Goal: Navigation & Orientation: Find specific page/section

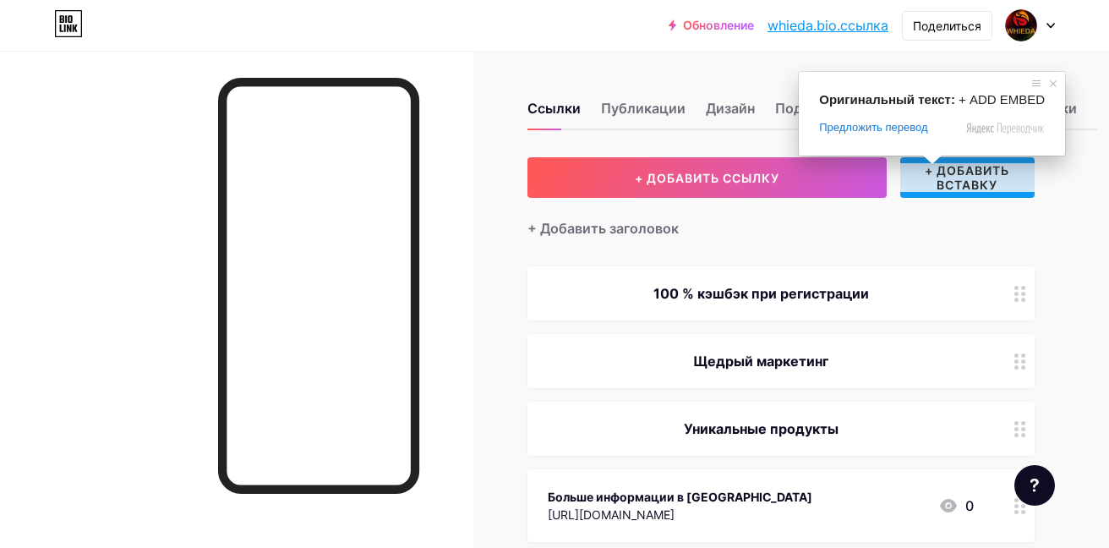
click at [927, 174] on ya-tr-span "+ ДОБАВИТЬ ВСТАВКУ" at bounding box center [967, 177] width 134 height 29
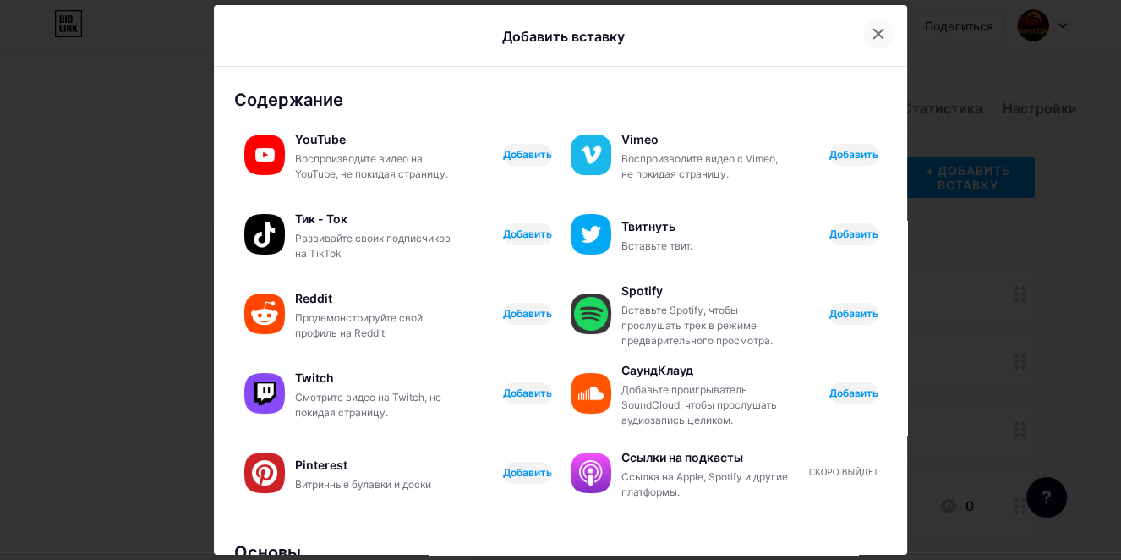
click at [872, 35] on icon at bounding box center [879, 34] width 14 height 14
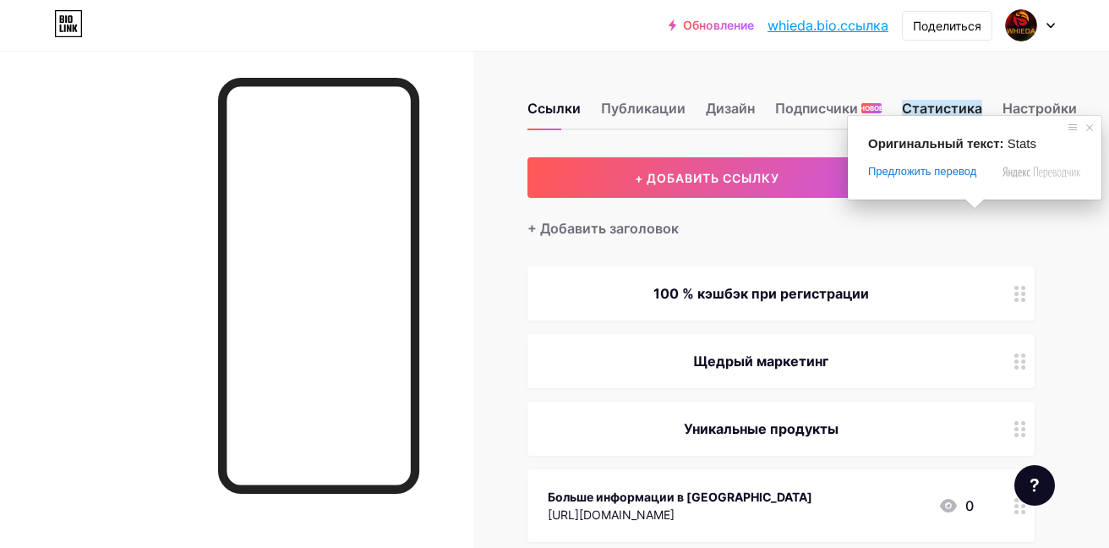
click at [971, 109] on ya-tr-span "Статистика" at bounding box center [942, 108] width 80 height 17
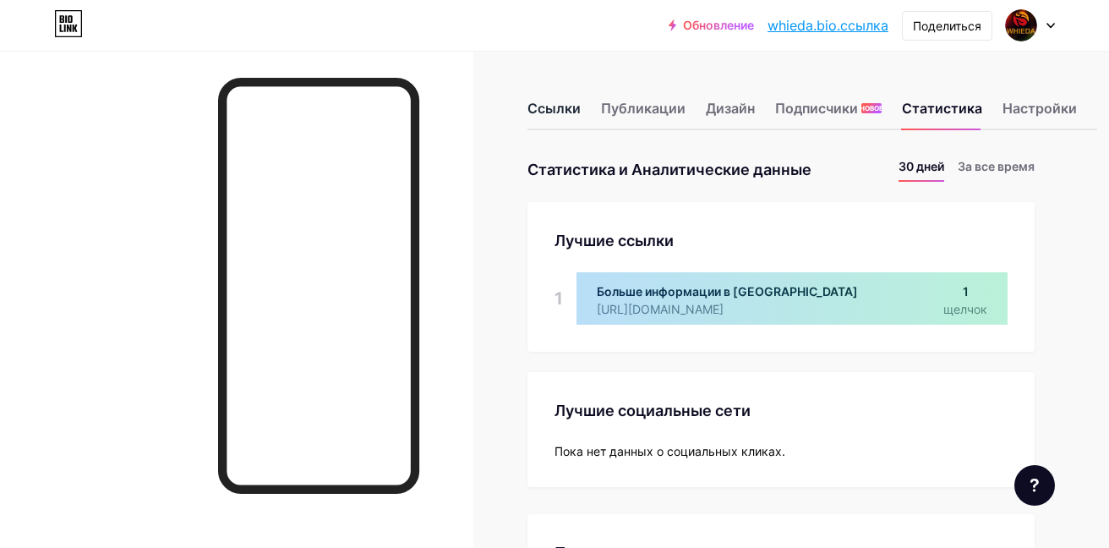
click at [556, 110] on ya-tr-span "Ссылки" at bounding box center [554, 108] width 53 height 17
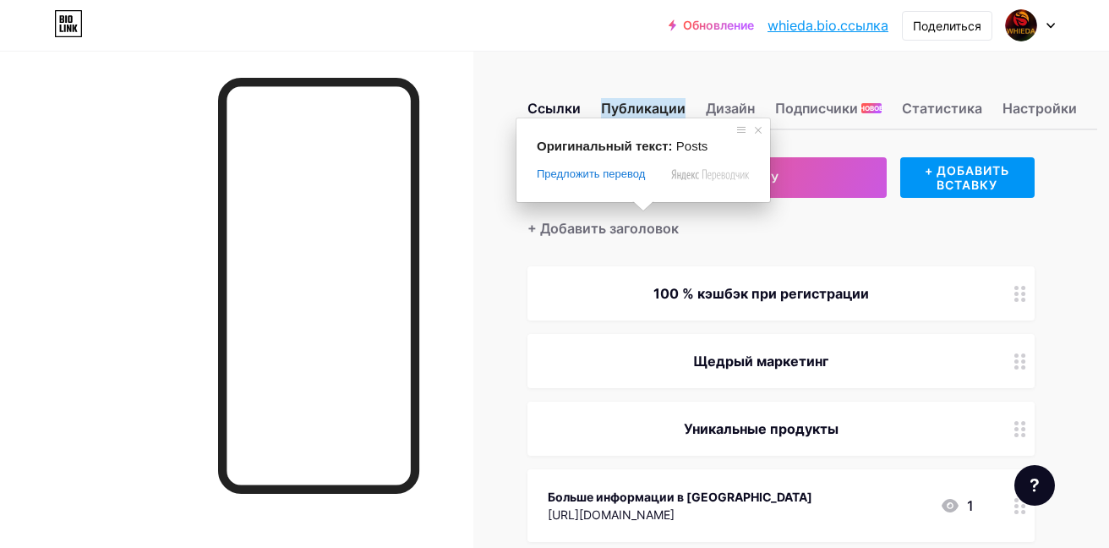
click at [643, 115] on ya-tr-span "Публикации" at bounding box center [643, 108] width 85 height 20
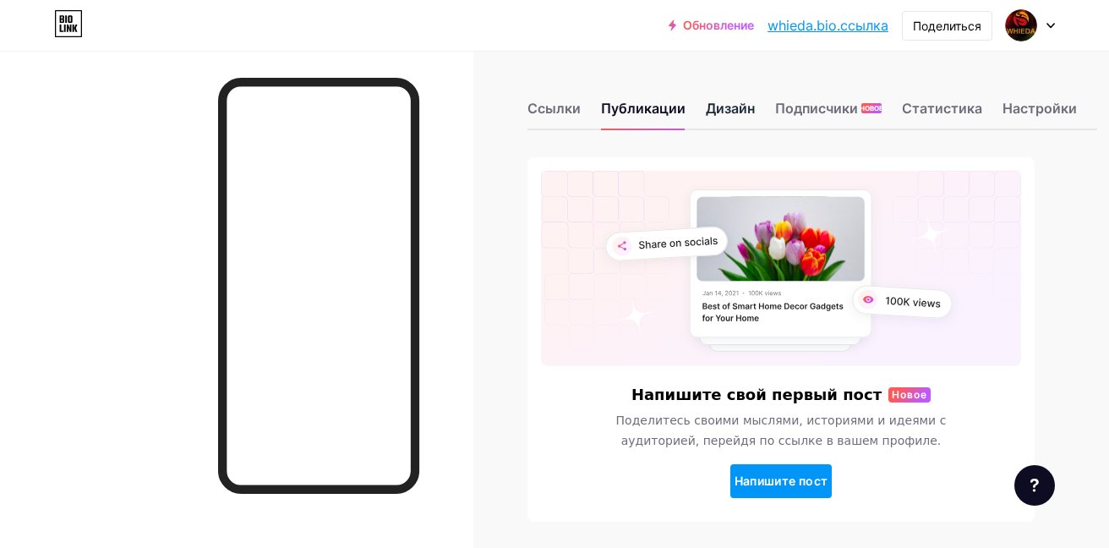
click at [738, 101] on ya-tr-span "Дизайн" at bounding box center [730, 108] width 49 height 17
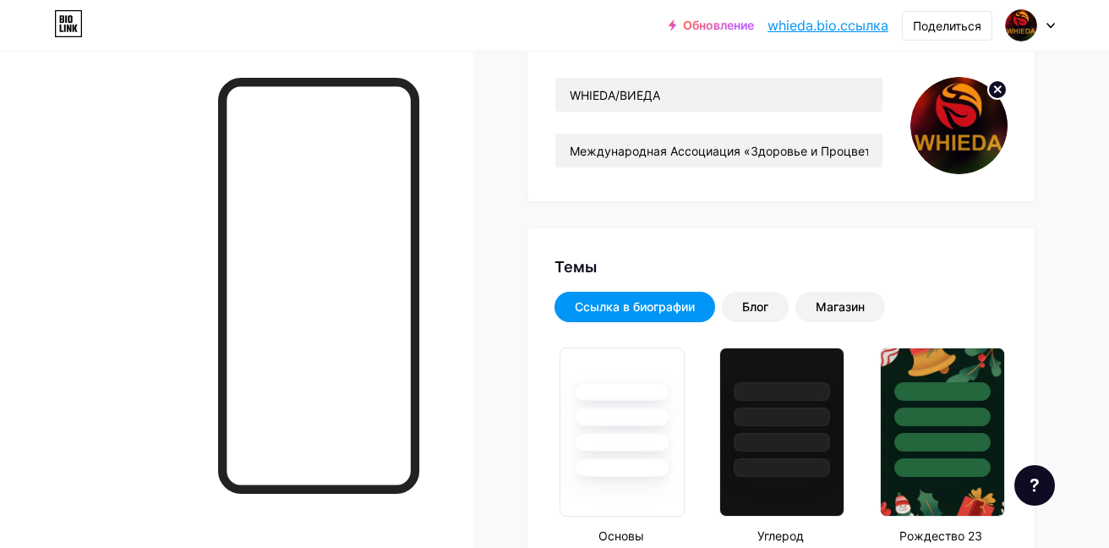
scroll to position [155, 0]
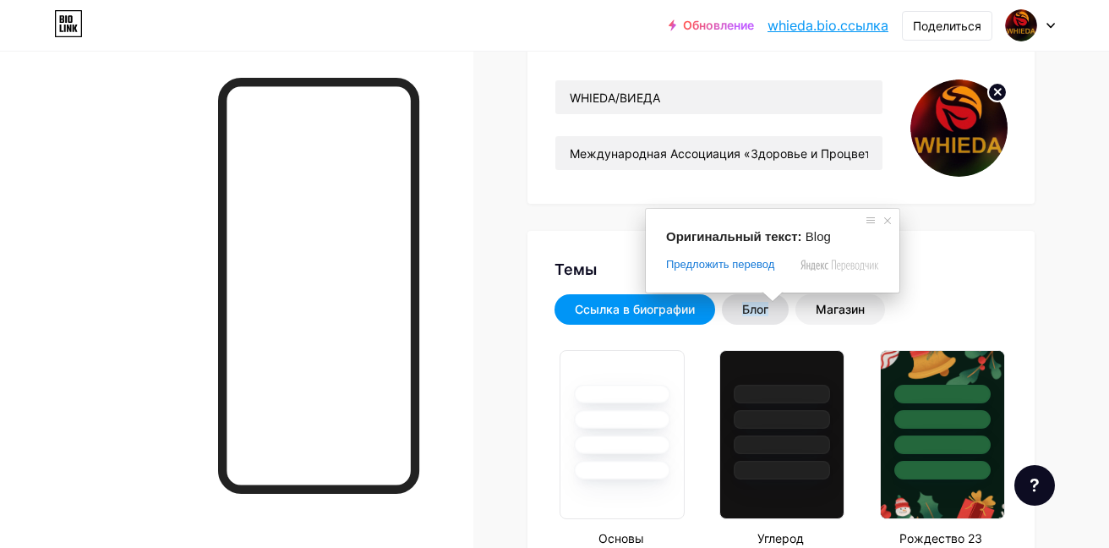
click at [775, 299] on span at bounding box center [773, 297] width 22 height 10
click at [768, 304] on ya-tr-span "Блог" at bounding box center [755, 309] width 26 height 14
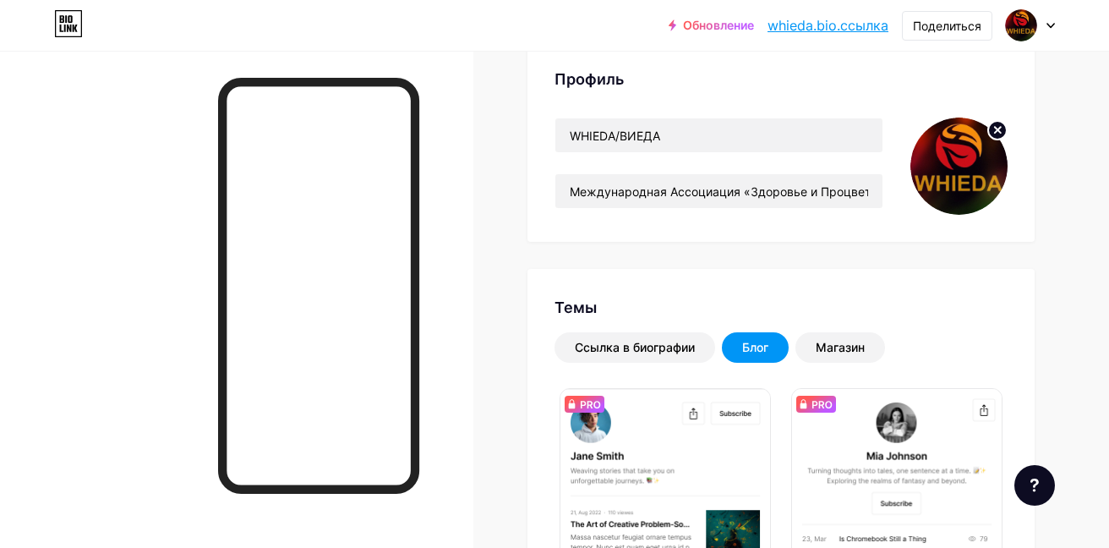
scroll to position [157, 0]
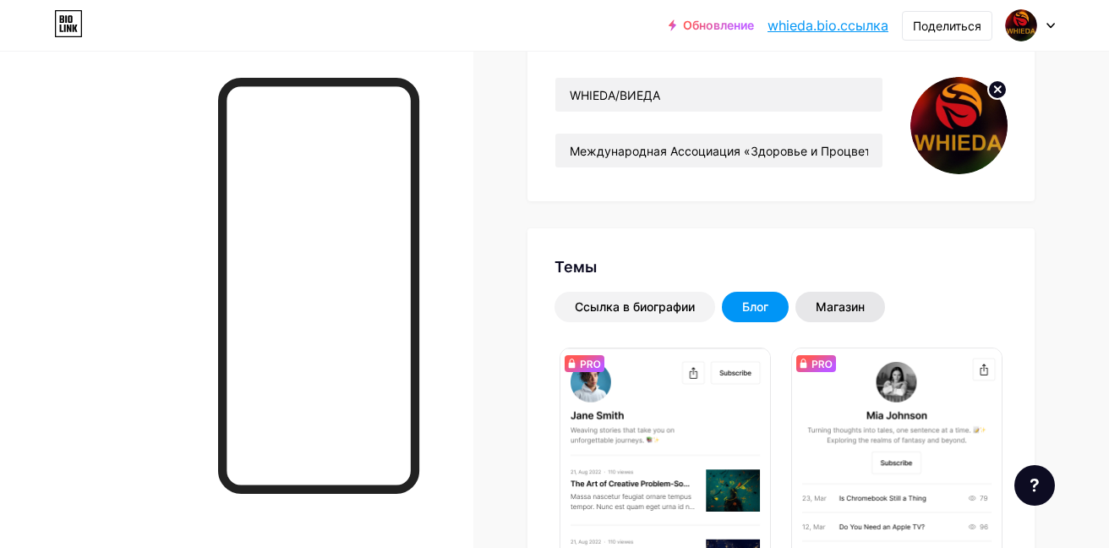
click at [885, 300] on div "Магазин" at bounding box center [841, 307] width 90 height 30
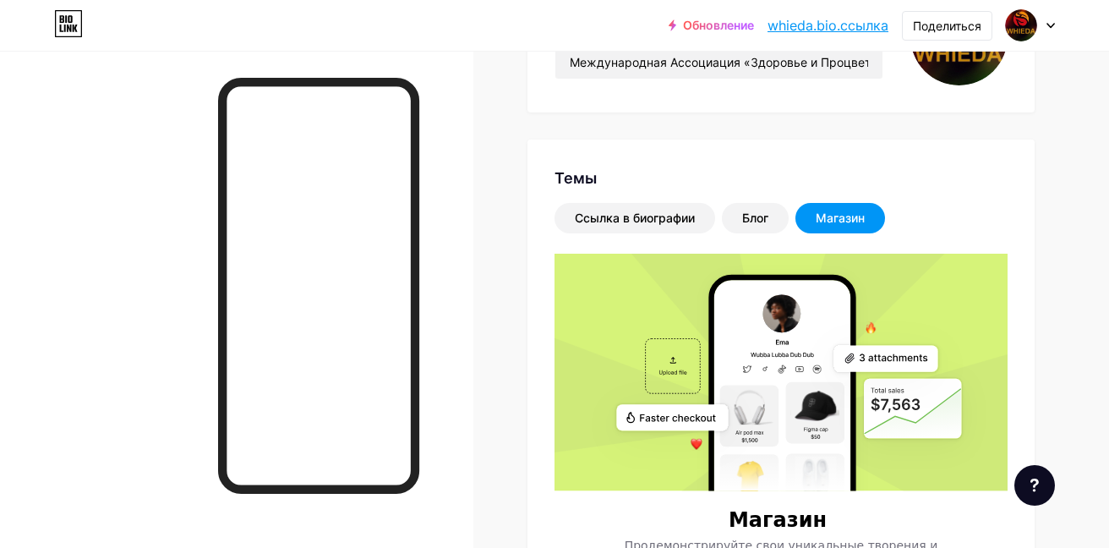
scroll to position [223, 0]
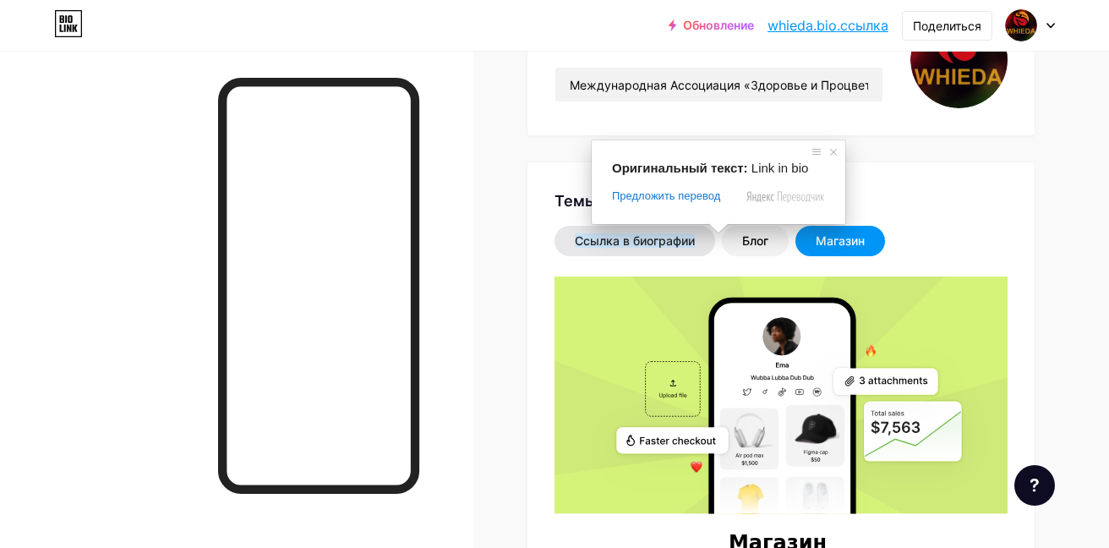
click at [620, 243] on ya-tr-span "Ссылка в биографии" at bounding box center [635, 240] width 120 height 14
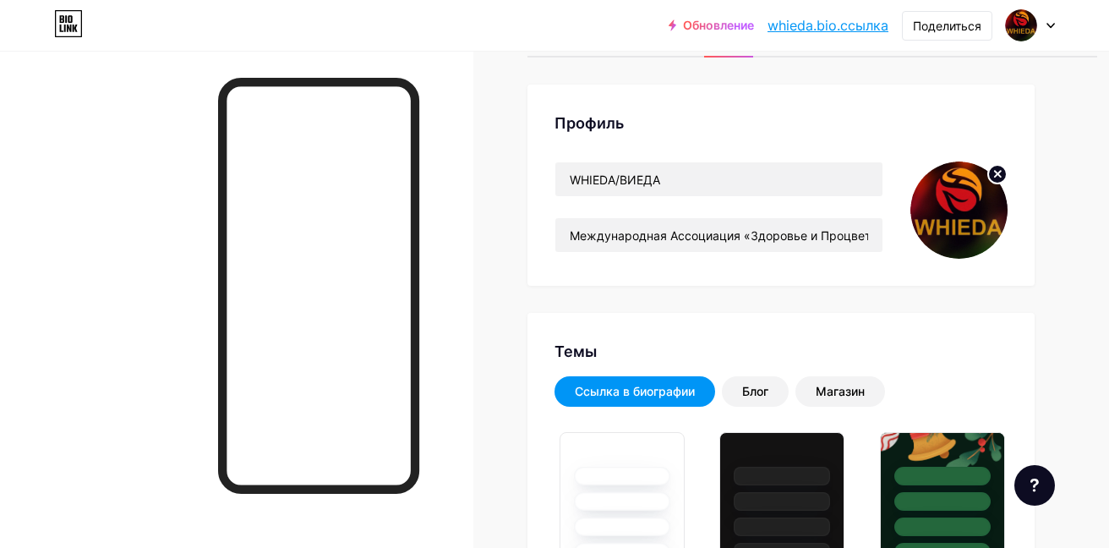
scroll to position [0, 0]
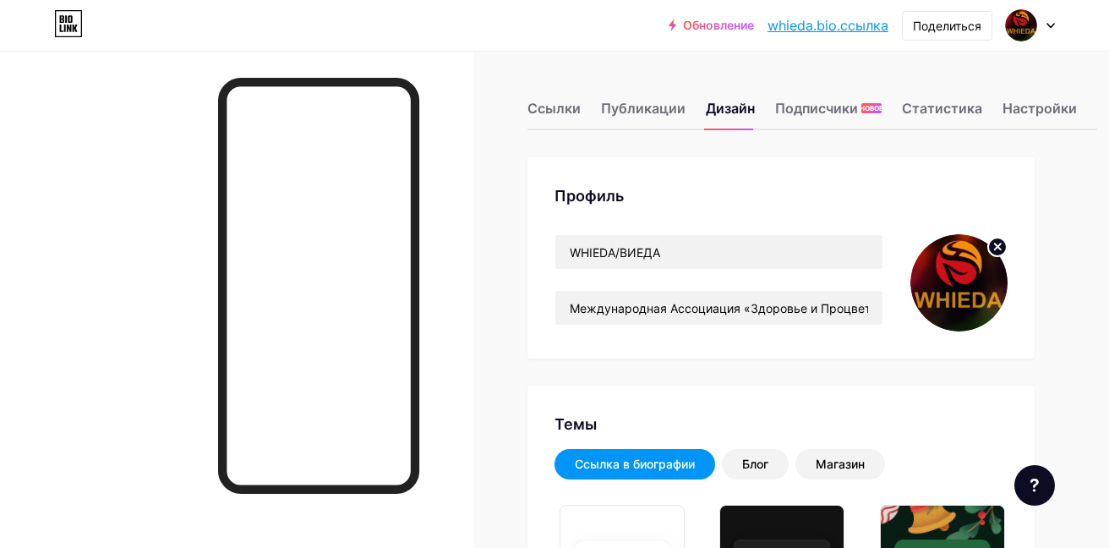
click at [1051, 24] on icon at bounding box center [1051, 26] width 8 height 6
